Goal: Transaction & Acquisition: Purchase product/service

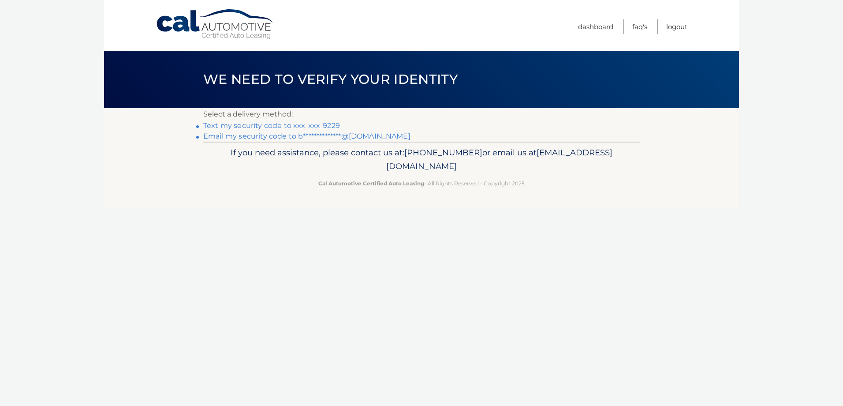
click at [313, 125] on link "Text my security code to xxx-xxx-9229" at bounding box center [271, 125] width 137 height 8
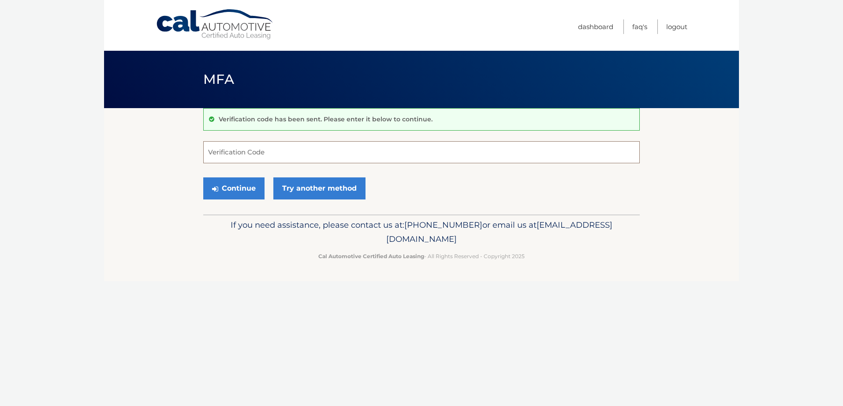
click at [291, 154] on input "Verification Code" at bounding box center [421, 152] width 436 height 22
type input "520077"
click at [244, 191] on button "Continue" at bounding box center [233, 188] width 61 height 22
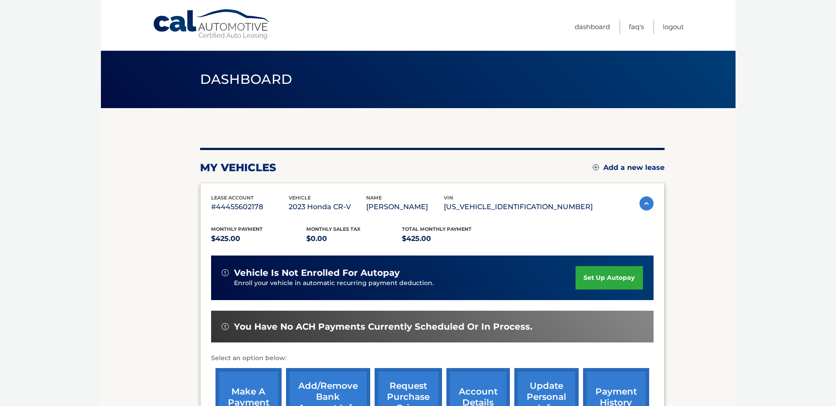
click at [127, 244] on section "my vehicles Add a new lease lease account #44455602178 vehicle 2023 Honda CR-V …" at bounding box center [418, 287] width 635 height 359
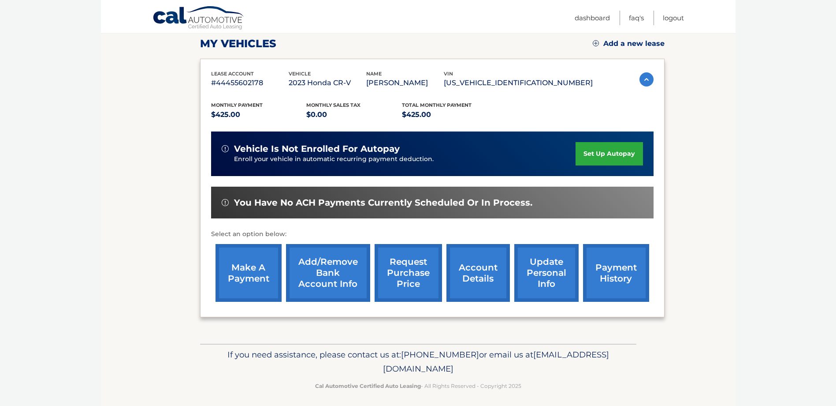
scroll to position [129, 0]
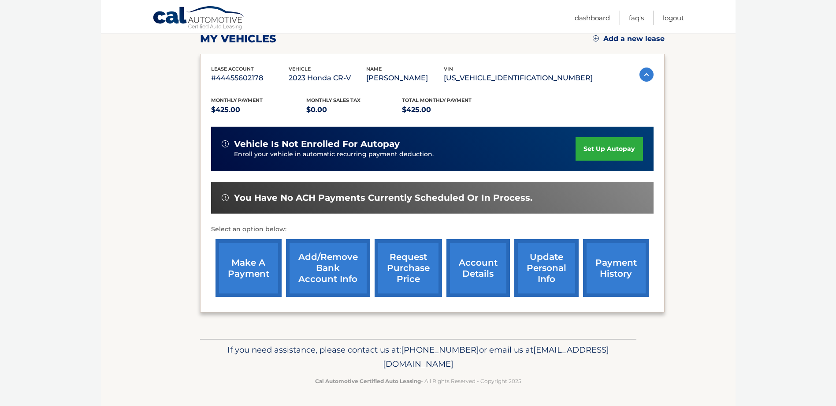
click at [243, 267] on link "make a payment" at bounding box center [249, 268] width 66 height 58
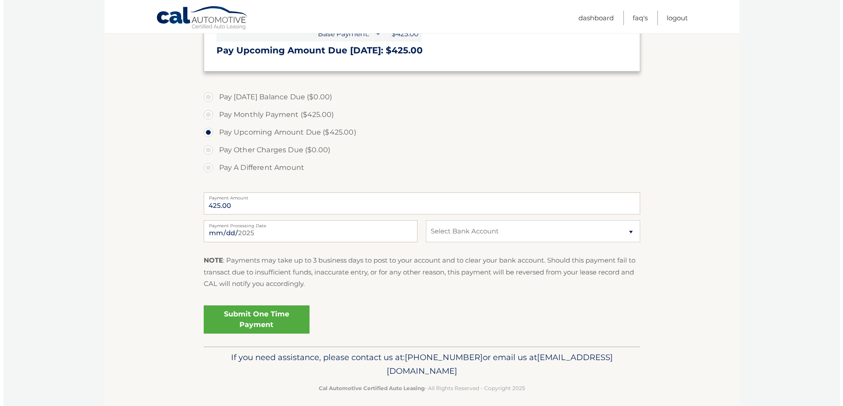
scroll to position [220, 0]
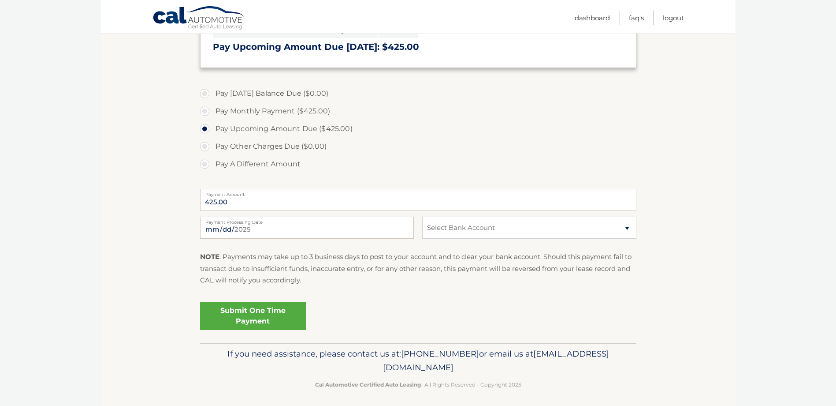
click at [228, 312] on link "Submit One Time Payment" at bounding box center [253, 316] width 106 height 28
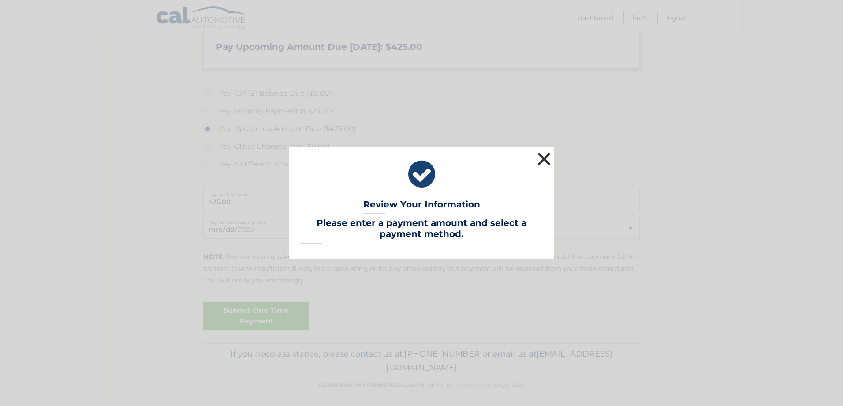
click at [547, 151] on button "×" at bounding box center [544, 159] width 18 height 18
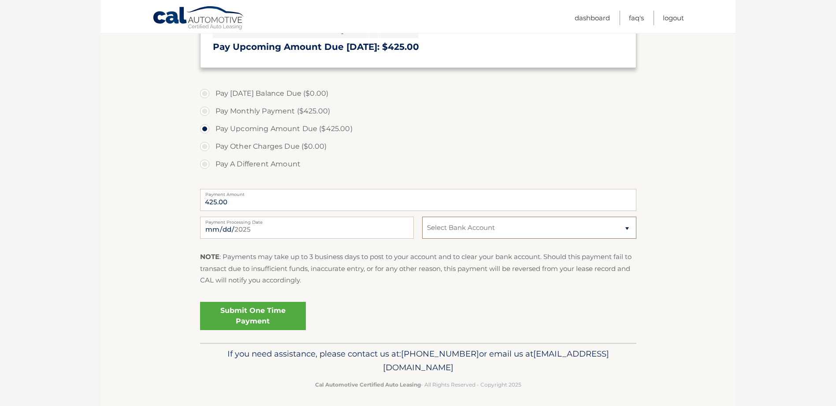
click at [483, 233] on select "Select Bank Account Checking SANTANDER *****2149 Checking SANTANDER *****9497" at bounding box center [529, 227] width 214 height 22
select select "ZjZlY2U5ZDMtMjcyYy00OTY0LTk2YzUtOTkzZGQ2YTY1Mzk2"
click at [422, 216] on select "Select Bank Account Checking SANTANDER *****2149 Checking SANTANDER *****9497" at bounding box center [529, 227] width 214 height 22
click at [238, 312] on link "Submit One Time Payment" at bounding box center [253, 316] width 106 height 28
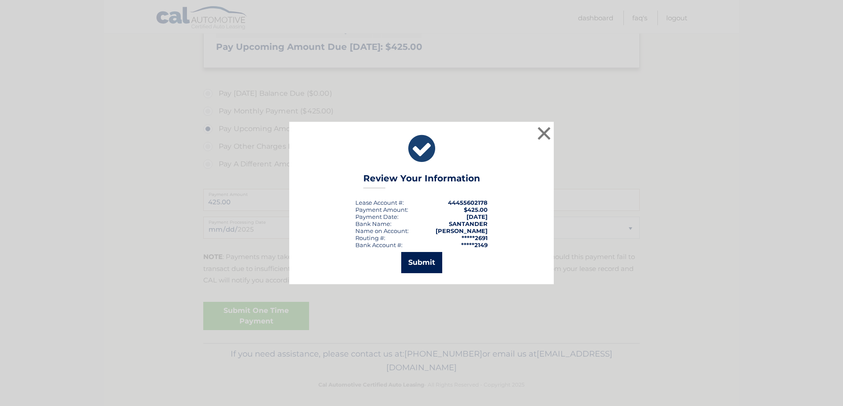
click at [426, 263] on button "Submit" at bounding box center [421, 262] width 41 height 21
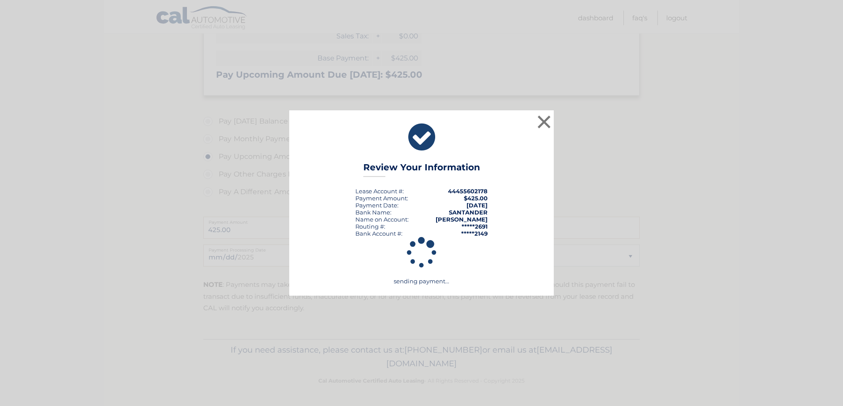
scroll to position [193, 0]
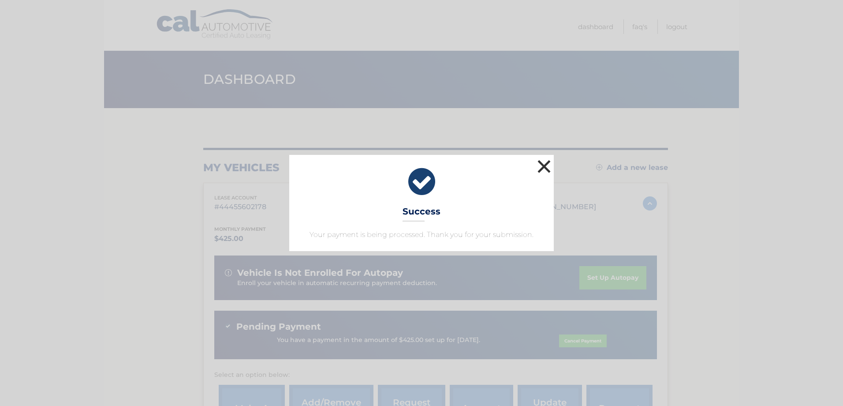
click at [547, 165] on button "×" at bounding box center [544, 166] width 18 height 18
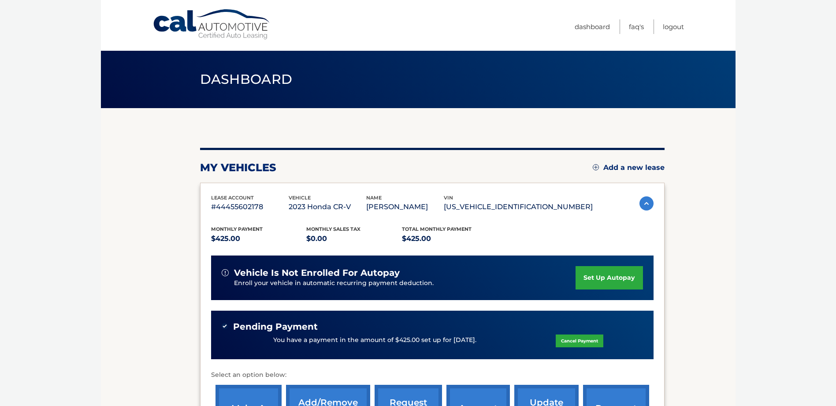
click at [118, 203] on section "my vehicles Add a new lease lease account #44455602178 vehicle 2023 Honda CR-V …" at bounding box center [418, 296] width 635 height 376
